Goal: Task Accomplishment & Management: Use online tool/utility

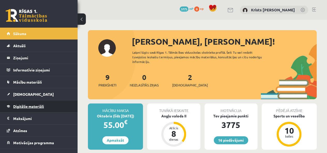
click at [23, 105] on span "Digitālie materiāli" at bounding box center [28, 106] width 31 height 5
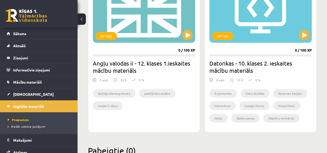
scroll to position [801, 0]
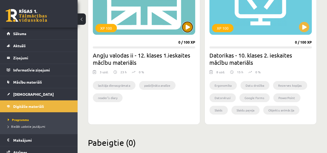
click at [183, 27] on button at bounding box center [187, 27] width 10 height 10
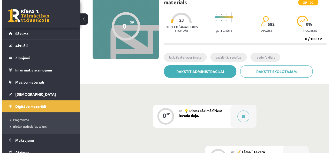
scroll to position [77, 0]
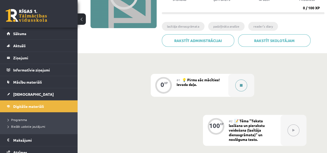
click at [238, 89] on button at bounding box center [241, 86] width 12 height 12
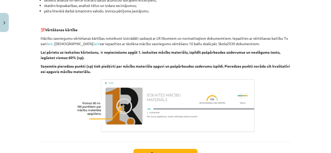
scroll to position [387, 0]
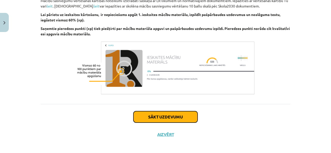
click at [178, 117] on button "Sākt uzdevumu" at bounding box center [165, 116] width 64 height 11
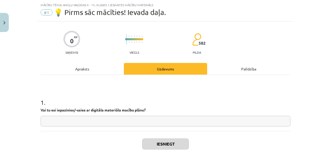
scroll to position [13, 0]
click at [98, 122] on input "text" at bounding box center [165, 121] width 249 height 11
type input "*"
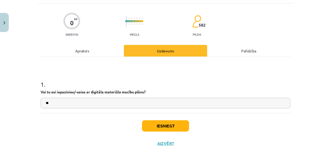
scroll to position [39, 0]
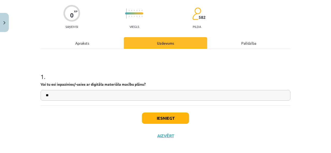
type input "**"
click at [151, 120] on button "Iesniegt" at bounding box center [165, 118] width 47 height 11
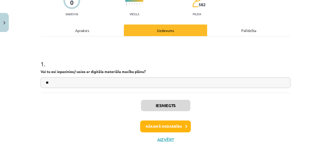
scroll to position [59, 0]
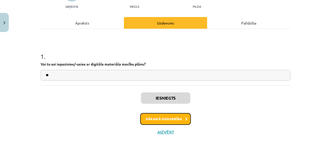
click at [150, 118] on button "Nākamā nodarbība" at bounding box center [165, 119] width 51 height 12
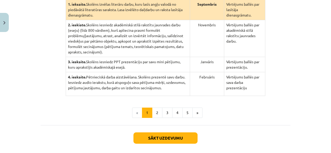
scroll to position [142, 0]
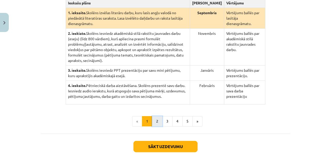
click at [156, 116] on button "2" at bounding box center [157, 121] width 10 height 10
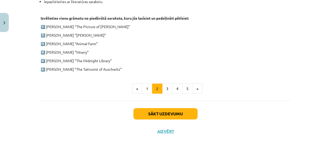
scroll to position [281, 0]
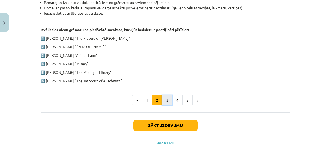
click at [162, 101] on button "3" at bounding box center [167, 100] width 10 height 10
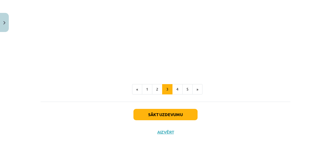
scroll to position [467, 0]
click at [197, 87] on button "»" at bounding box center [197, 89] width 10 height 10
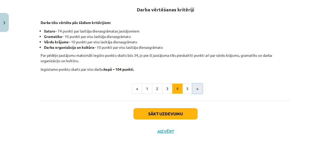
scroll to position [100, 0]
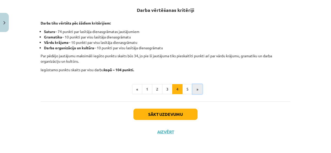
click at [197, 87] on button "»" at bounding box center [197, 89] width 10 height 10
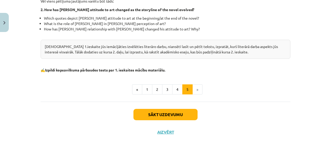
click at [197, 87] on li "»" at bounding box center [197, 89] width 10 height 10
click at [195, 87] on li "»" at bounding box center [197, 89] width 10 height 10
click at [175, 88] on button "4" at bounding box center [177, 89] width 10 height 10
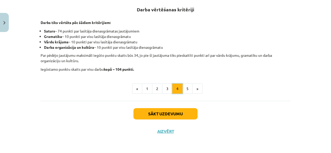
scroll to position [100, 0]
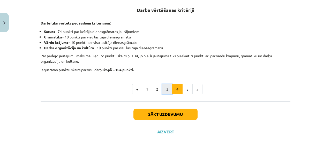
click at [163, 92] on button "3" at bounding box center [167, 89] width 10 height 10
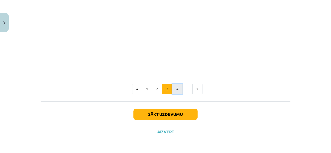
click at [177, 88] on button "4" at bounding box center [177, 89] width 10 height 10
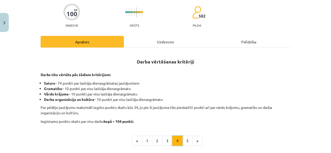
scroll to position [74, 0]
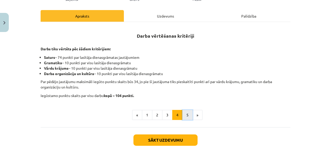
click at [186, 114] on button "5" at bounding box center [187, 115] width 10 height 10
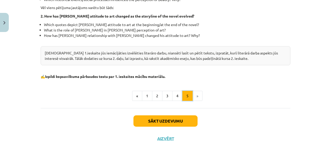
scroll to position [194, 0]
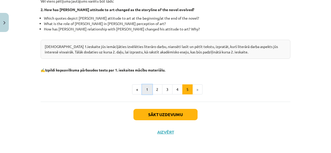
click at [145, 88] on button "1" at bounding box center [147, 89] width 10 height 10
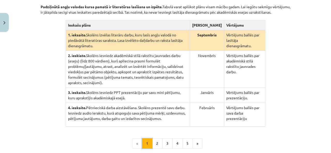
scroll to position [126, 0]
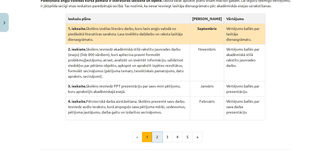
click at [155, 132] on button "2" at bounding box center [157, 137] width 10 height 10
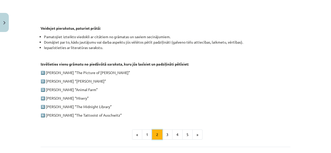
scroll to position [255, 0]
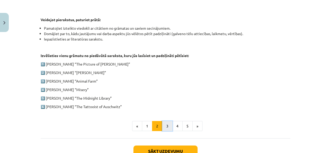
click at [164, 123] on button "3" at bounding box center [167, 126] width 10 height 10
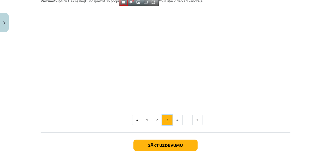
scroll to position [462, 0]
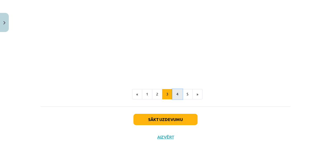
click at [173, 96] on button "4" at bounding box center [177, 94] width 10 height 10
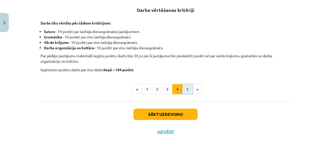
click at [186, 89] on button "5" at bounding box center [187, 89] width 10 height 10
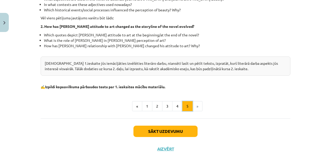
scroll to position [194, 0]
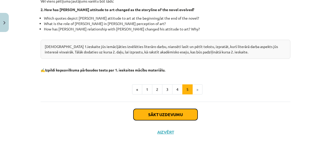
click at [155, 116] on button "Sākt uzdevumu" at bounding box center [165, 114] width 64 height 11
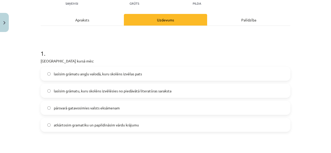
scroll to position [82, 0]
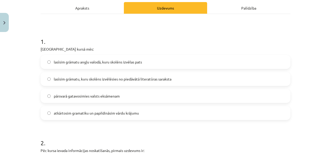
click at [71, 84] on label "lasīsim grāmatu, kuru skolēns izvēlēsies no piedāvātā literatūras saraksta" at bounding box center [165, 79] width 248 height 13
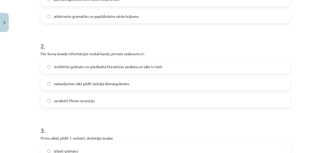
scroll to position [185, 0]
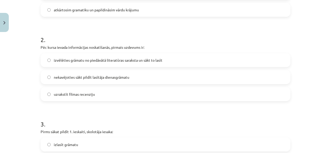
click at [70, 60] on span "izvēlēties grāmatu no piedāvātā literatūras saraksta un sākt to lasīt" at bounding box center [108, 60] width 108 height 5
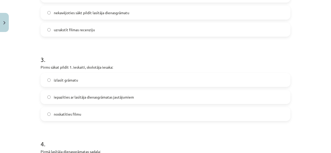
scroll to position [263, 0]
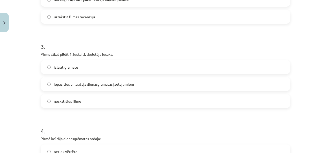
click at [70, 82] on span "iepazīties ar lasītāja dienasgrāmatas jautājumiem" at bounding box center [94, 84] width 80 height 5
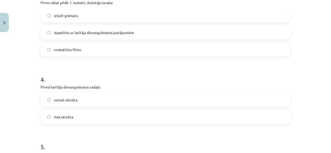
scroll to position [340, 0]
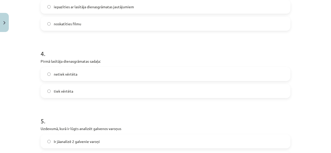
click at [66, 92] on span "tiek vērtēta" at bounding box center [63, 91] width 19 height 5
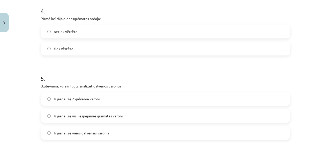
scroll to position [392, 0]
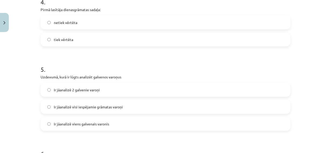
click at [66, 93] on label "Ir jāanalizē 2 galvenie varoņi" at bounding box center [165, 89] width 248 height 13
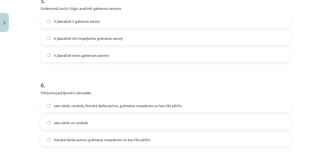
scroll to position [470, 0]
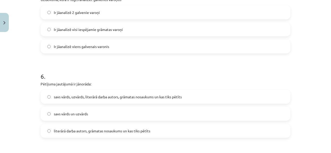
click at [77, 134] on label "literārā darba autors, grāmatas nosaukums un kas tiks pētīts" at bounding box center [165, 130] width 248 height 13
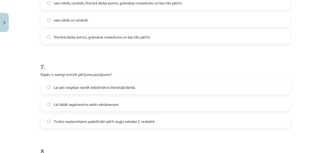
scroll to position [573, 0]
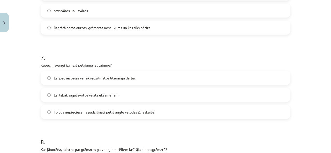
click at [62, 114] on span "To būs nepieciešams padziļināti pētīt angļu valodas 2. ieskaitē." at bounding box center [104, 112] width 101 height 5
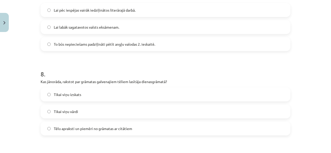
scroll to position [650, 0]
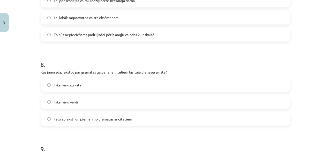
click at [78, 124] on label "Tēlu apraksti un piemēri no grāmatas ar citātiem" at bounding box center [165, 119] width 248 height 13
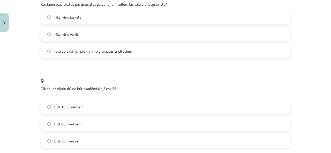
scroll to position [728, 0]
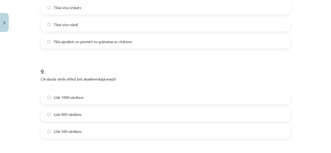
click at [56, 116] on span "Līdz 800 vārdiem" at bounding box center [68, 114] width 28 height 5
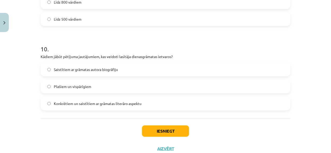
scroll to position [831, 0]
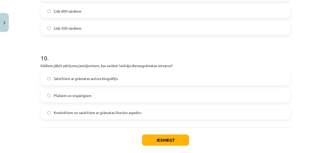
click at [67, 82] on label "Saistītiem ar grāmatas autora biogrāfiju" at bounding box center [165, 78] width 248 height 13
click at [155, 139] on button "Iesniegt" at bounding box center [165, 140] width 47 height 11
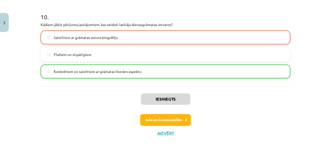
scroll to position [873, 0]
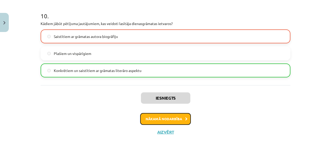
click at [151, 123] on button "Nākamā nodarbība" at bounding box center [165, 119] width 51 height 12
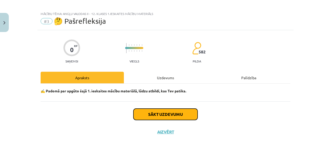
click at [140, 114] on button "Sākt uzdevumu" at bounding box center [165, 114] width 64 height 11
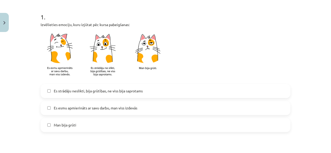
scroll to position [107, 0]
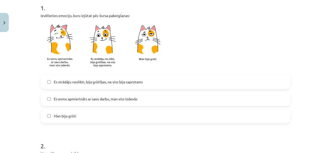
click at [73, 101] on label "Es esmu apmierināts ar savu darbu, man viss izdevās" at bounding box center [165, 99] width 248 height 13
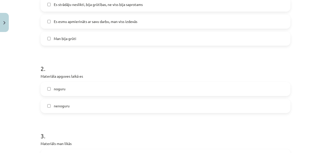
scroll to position [211, 0]
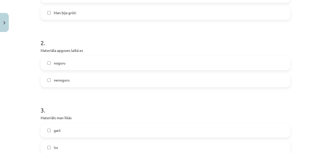
click at [55, 85] on label "nenoguru" at bounding box center [165, 80] width 248 height 13
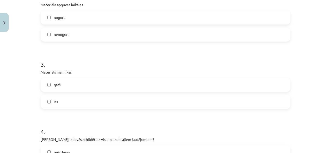
scroll to position [262, 0]
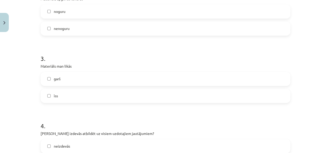
click at [55, 99] on label "īss" at bounding box center [165, 96] width 248 height 13
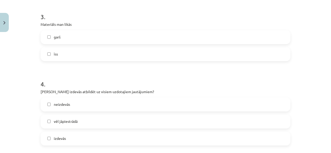
scroll to position [314, 0]
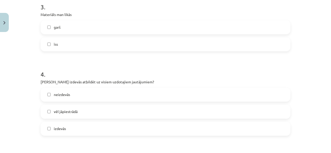
click at [73, 111] on span "vēl jāpiestrādā" at bounding box center [66, 111] width 24 height 5
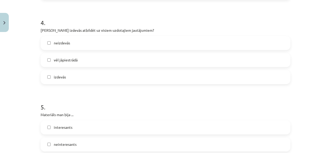
scroll to position [392, 0]
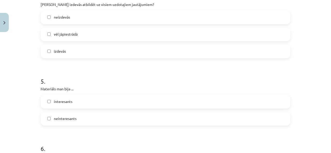
click at [55, 105] on label "interesants" at bounding box center [165, 101] width 248 height 13
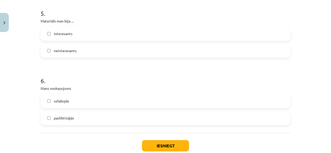
scroll to position [469, 0]
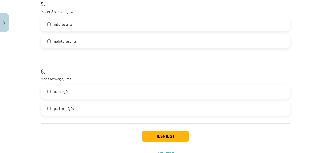
click at [67, 96] on label "uzlabojās" at bounding box center [165, 91] width 248 height 13
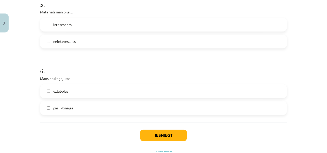
scroll to position [491, 0]
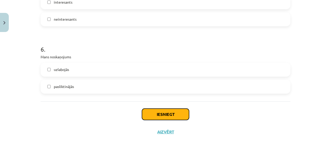
click at [144, 115] on button "Iesniegt" at bounding box center [165, 114] width 47 height 11
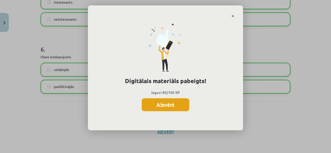
click at [157, 109] on button "Aizvērt" at bounding box center [166, 104] width 48 height 13
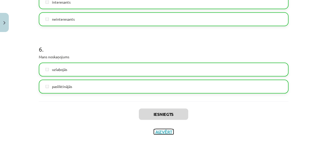
click at [160, 132] on button "Aizvērt" at bounding box center [164, 131] width 20 height 5
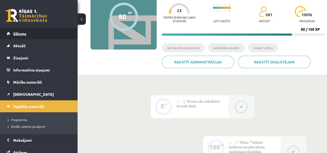
click at [24, 36] on link "Sākums" at bounding box center [39, 34] width 64 height 12
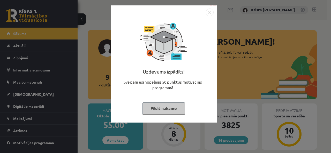
click at [160, 108] on button "Pildīt nākamo" at bounding box center [163, 109] width 42 height 12
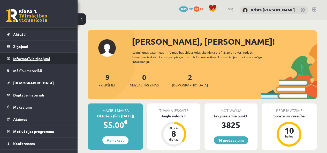
scroll to position [19, 0]
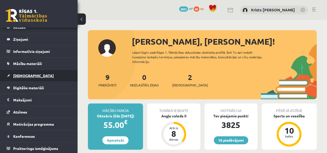
click at [27, 76] on span "[DEMOGRAPHIC_DATA]" at bounding box center [33, 75] width 41 height 5
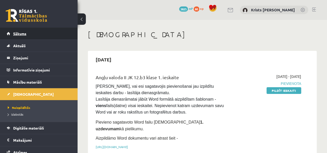
click at [21, 35] on span "Sākums" at bounding box center [19, 33] width 13 height 5
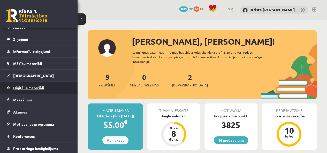
click at [16, 88] on span "Digitālie materiāli" at bounding box center [28, 87] width 31 height 5
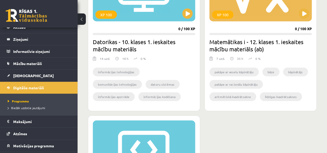
scroll to position [620, 0]
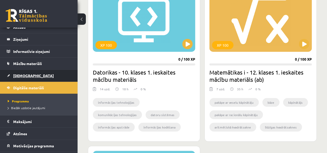
click at [27, 72] on link "[DEMOGRAPHIC_DATA]" at bounding box center [39, 76] width 64 height 12
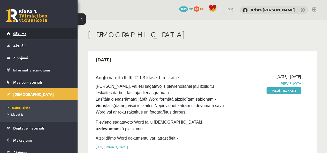
click at [21, 35] on span "Sākums" at bounding box center [19, 33] width 13 height 5
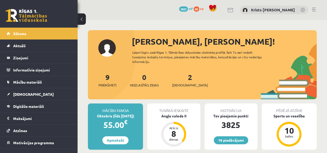
click at [312, 8] on link at bounding box center [314, 9] width 4 height 4
